Goal: Task Accomplishment & Management: Manage account settings

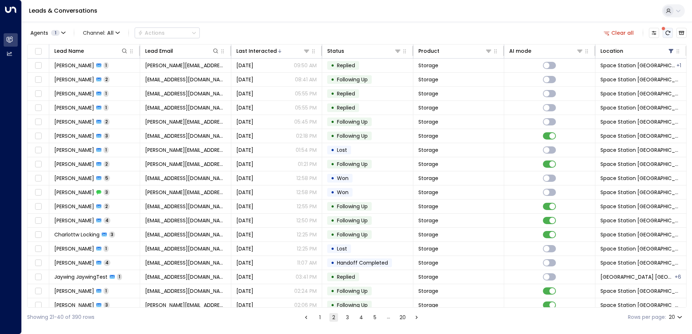
click at [668, 36] on button "There are new threads available. Refresh the grid to view the latest updates." at bounding box center [668, 33] width 10 height 10
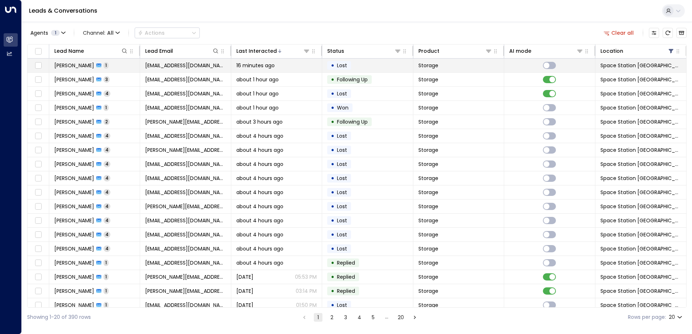
click at [372, 71] on td "• Lost" at bounding box center [367, 66] width 91 height 14
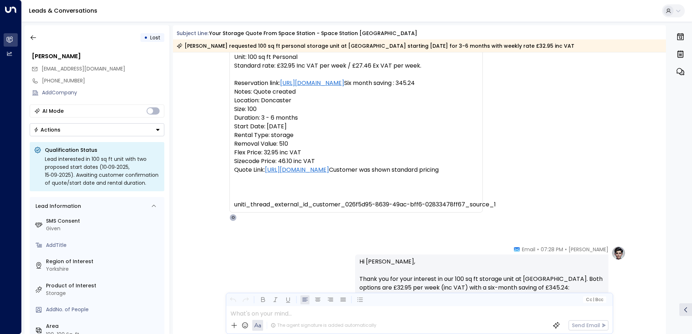
scroll to position [67, 0]
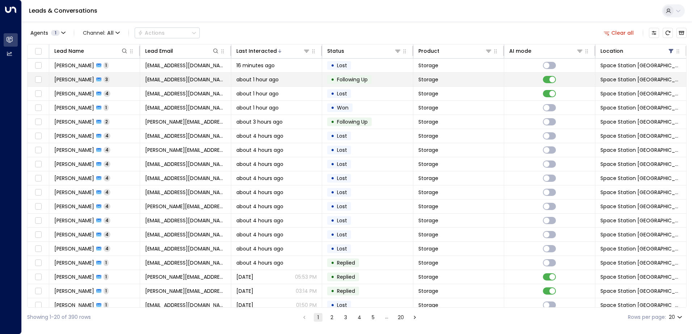
click at [298, 85] on td "about 1 hour ago" at bounding box center [276, 80] width 91 height 14
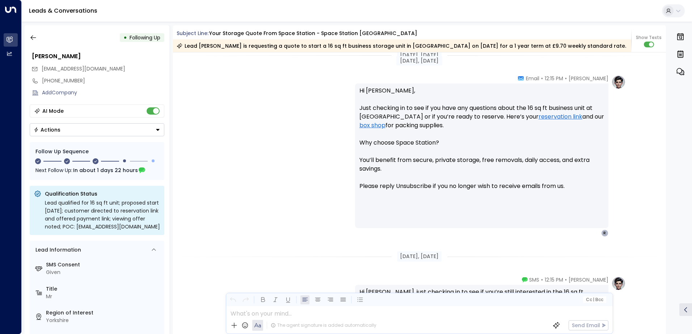
scroll to position [560, 0]
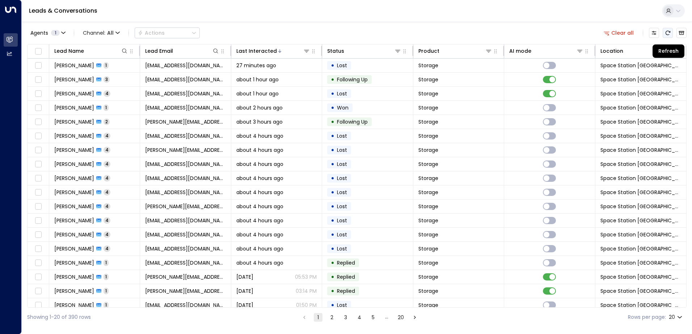
click at [668, 34] on icon "Refresh" at bounding box center [668, 33] width 6 height 6
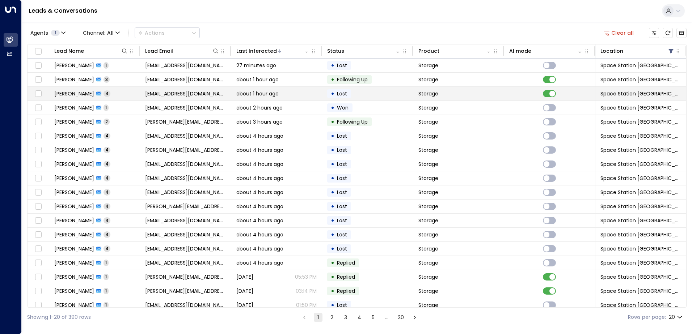
click at [498, 98] on td "Storage" at bounding box center [458, 94] width 91 height 14
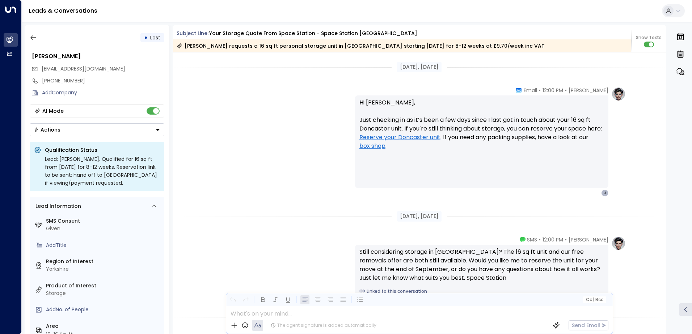
scroll to position [858, 0]
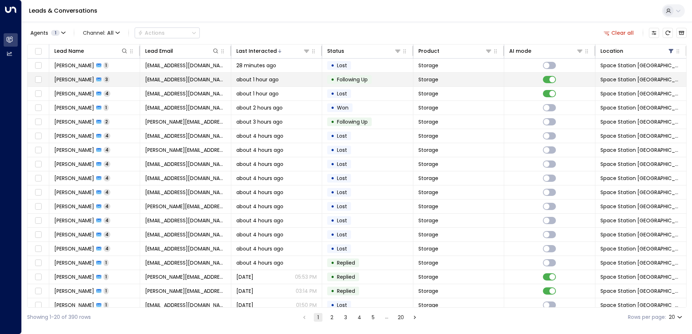
click at [139, 73] on td "[PERSON_NAME] 3" at bounding box center [94, 80] width 91 height 14
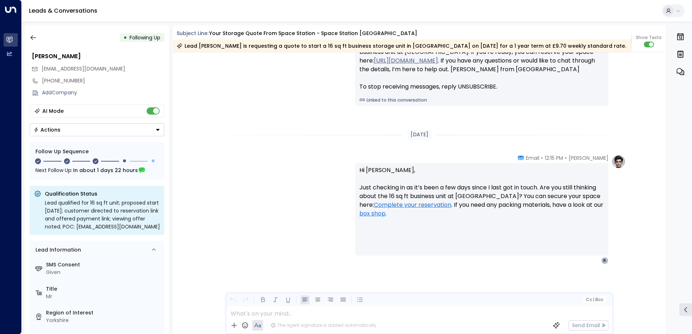
scroll to position [632, 0]
